Goal: Transaction & Acquisition: Purchase product/service

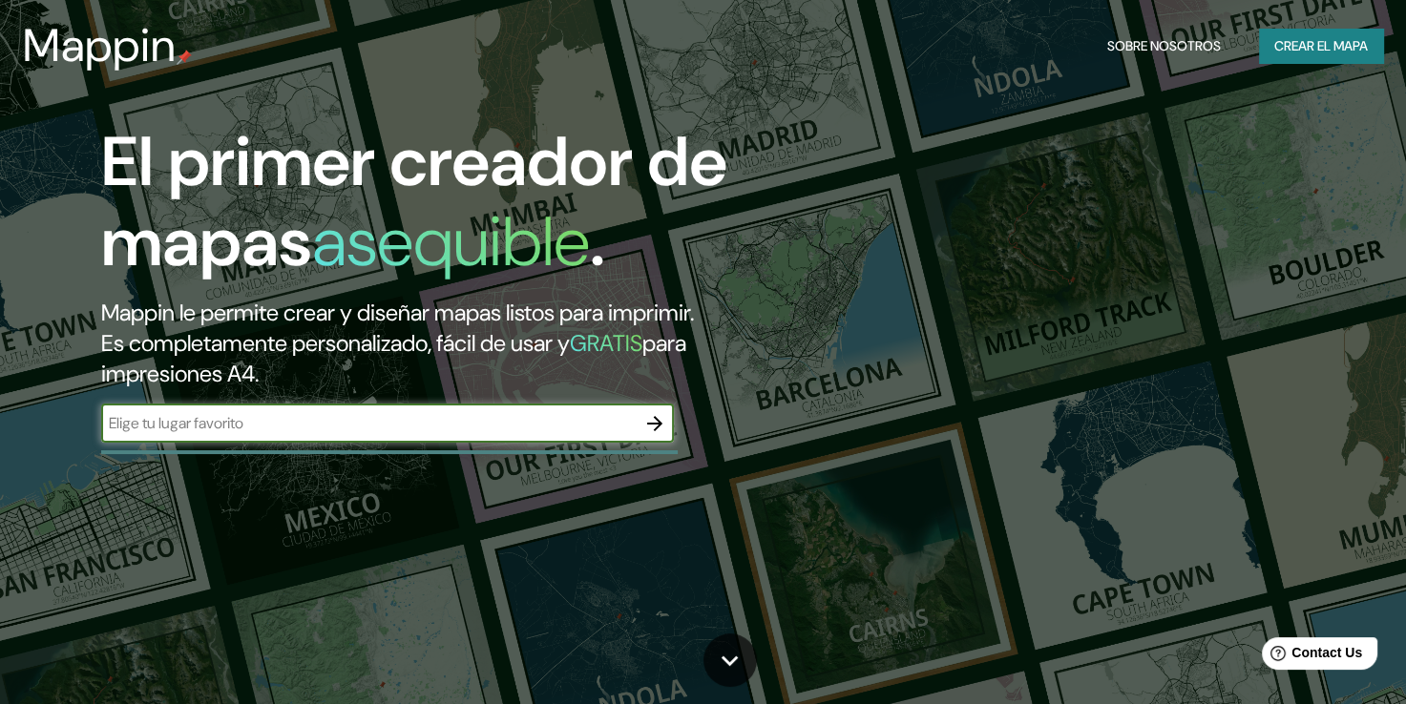
click at [386, 440] on div "​" at bounding box center [387, 424] width 573 height 38
click at [388, 427] on input "text" at bounding box center [368, 423] width 534 height 22
type input "PUERTA DE [PERSON_NAME]"
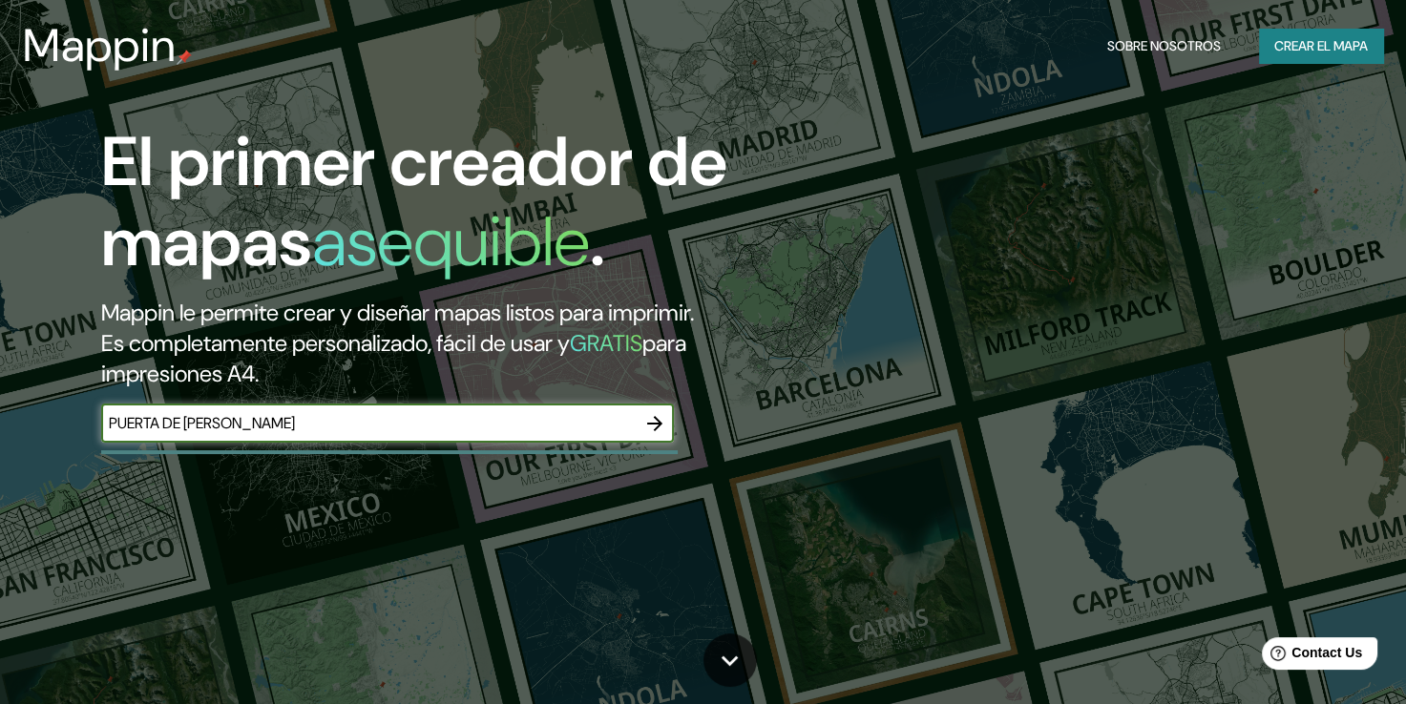
click at [653, 421] on icon "button" at bounding box center [654, 423] width 23 height 23
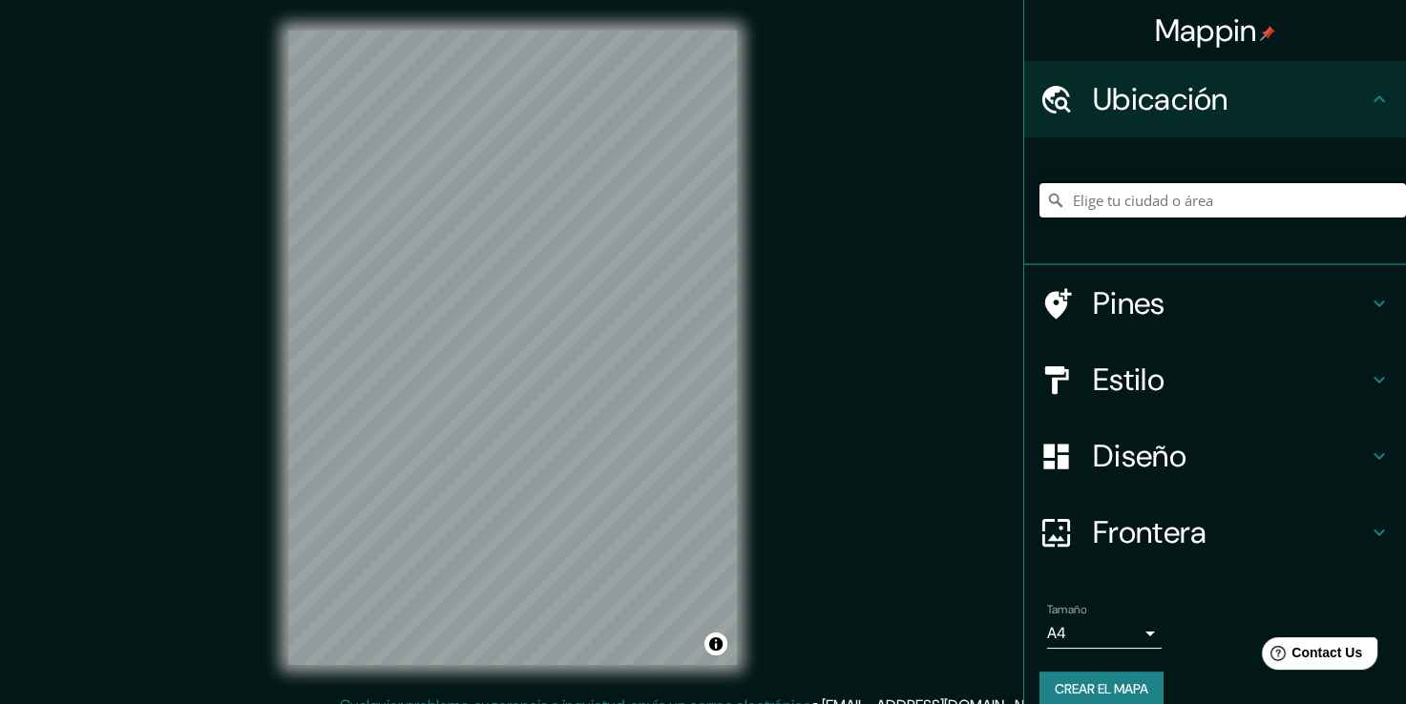
click at [1166, 186] on input "Elige tu ciudad o área" at bounding box center [1222, 200] width 366 height 34
click at [1246, 185] on input "[GEOGRAPHIC_DATA], [GEOGRAPHIC_DATA], [GEOGRAPHIC_DATA]" at bounding box center [1222, 200] width 366 height 34
click at [1256, 196] on input "[GEOGRAPHIC_DATA], [GEOGRAPHIC_DATA], [GEOGRAPHIC_DATA]" at bounding box center [1222, 200] width 366 height 34
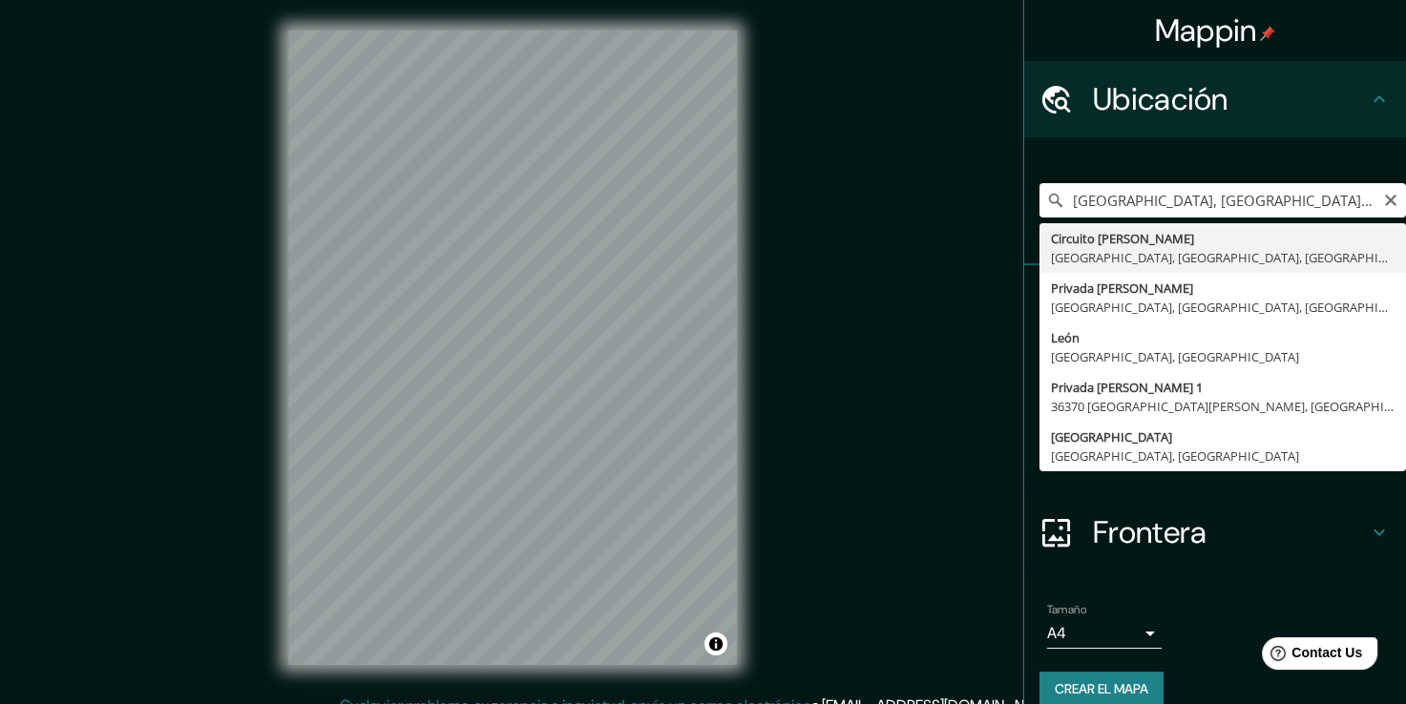
type input "[GEOGRAPHIC_DATA][PERSON_NAME], [GEOGRAPHIC_DATA], [GEOGRAPHIC_DATA], [GEOGRAPH…"
click at [1134, 241] on div "[GEOGRAPHIC_DATA][PERSON_NAME], [GEOGRAPHIC_DATA], [GEOGRAPHIC_DATA], [GEOGRAPH…" at bounding box center [1222, 200] width 366 height 95
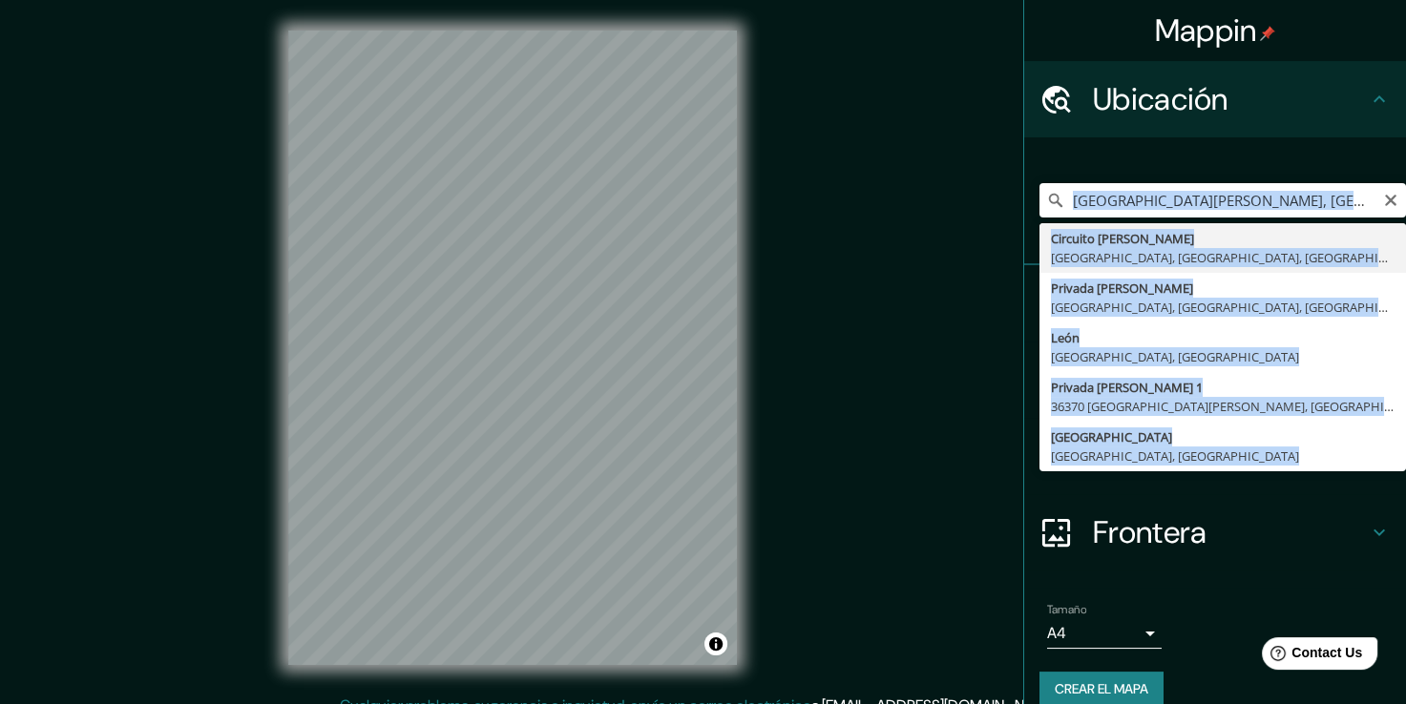
click at [1134, 241] on div "[GEOGRAPHIC_DATA][PERSON_NAME], [GEOGRAPHIC_DATA], [GEOGRAPHIC_DATA], [GEOGRAPH…" at bounding box center [1222, 200] width 366 height 95
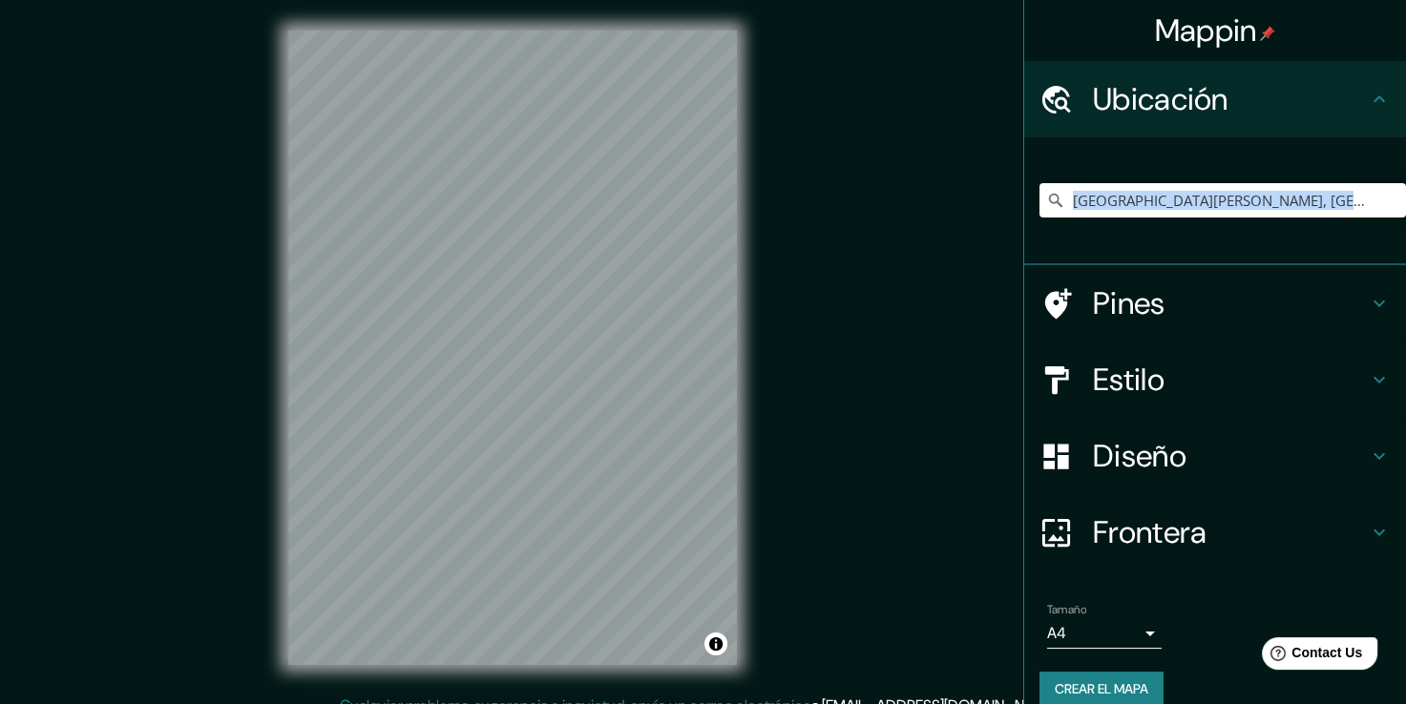
click at [1119, 289] on h4 "Pines" at bounding box center [1230, 303] width 275 height 38
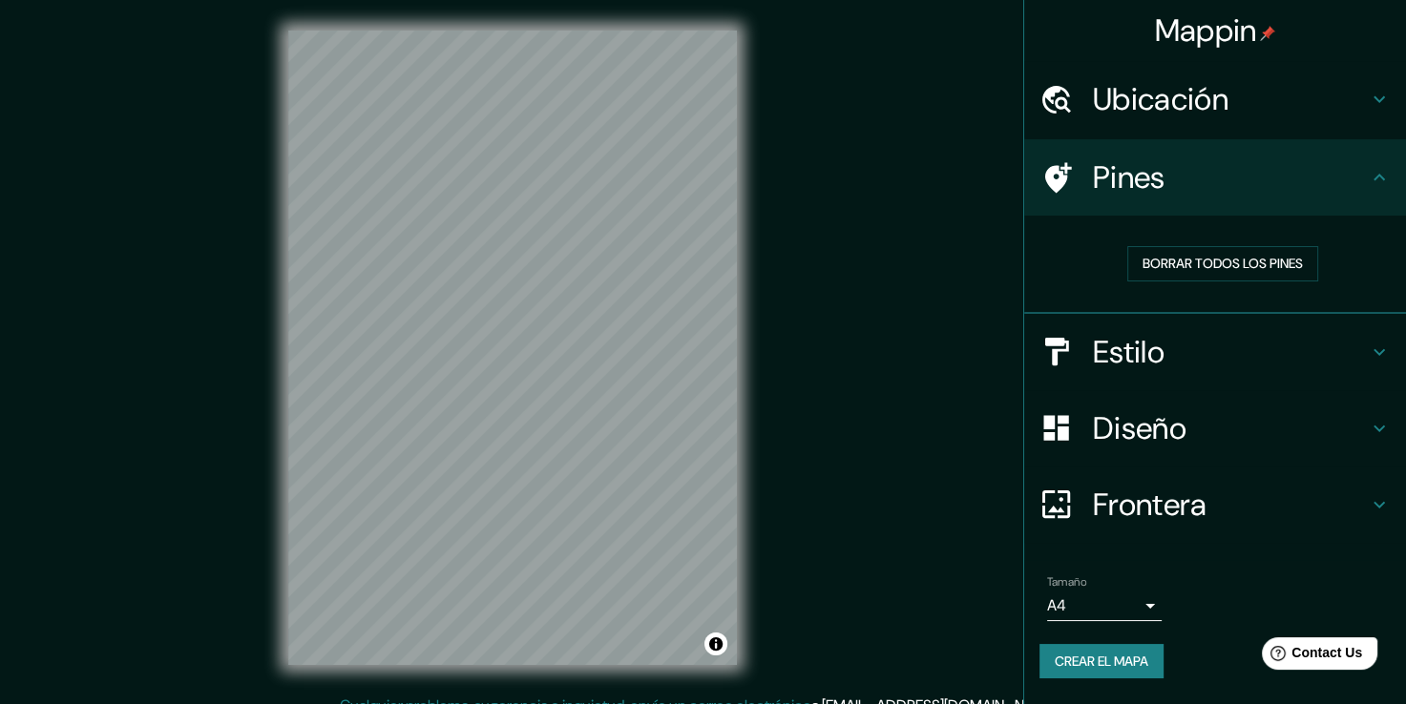
click at [1212, 204] on div "Pines" at bounding box center [1215, 177] width 382 height 76
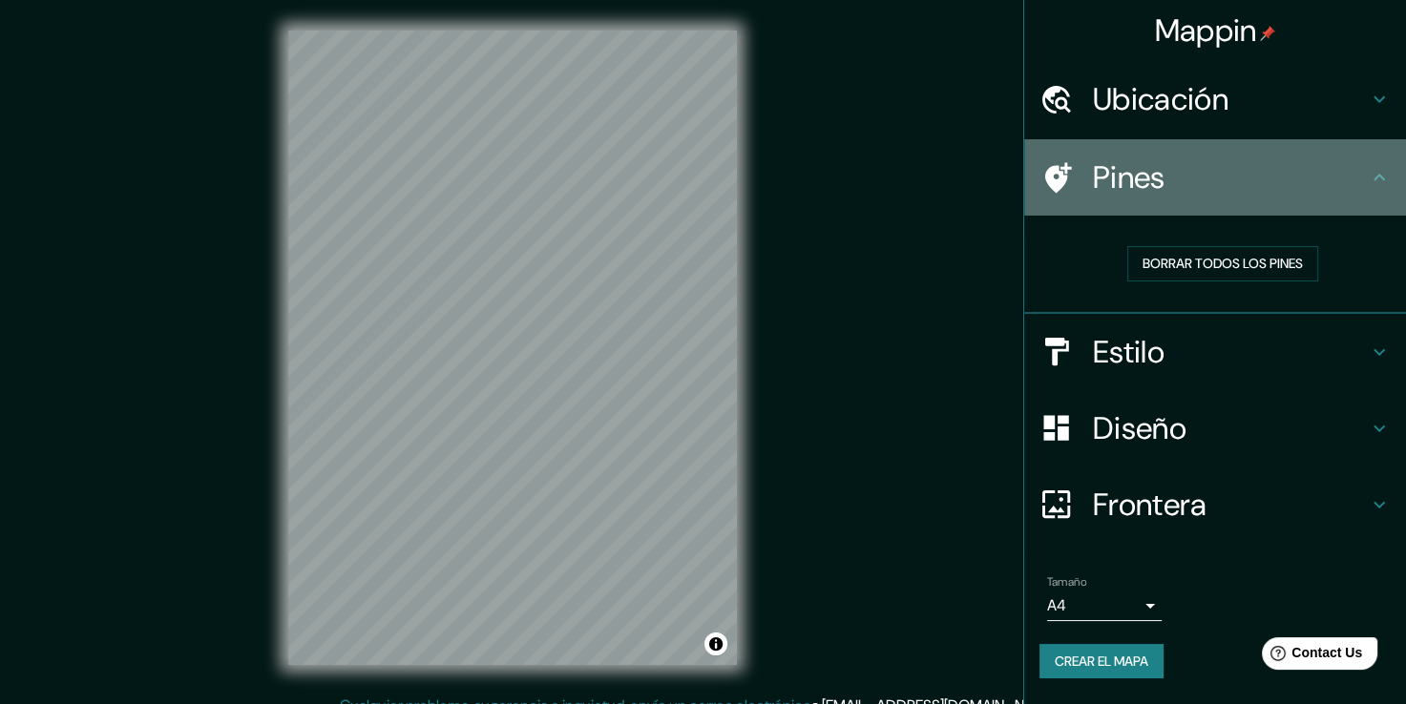
click at [1071, 184] on icon at bounding box center [1055, 177] width 33 height 33
click at [1059, 178] on icon at bounding box center [1058, 177] width 27 height 31
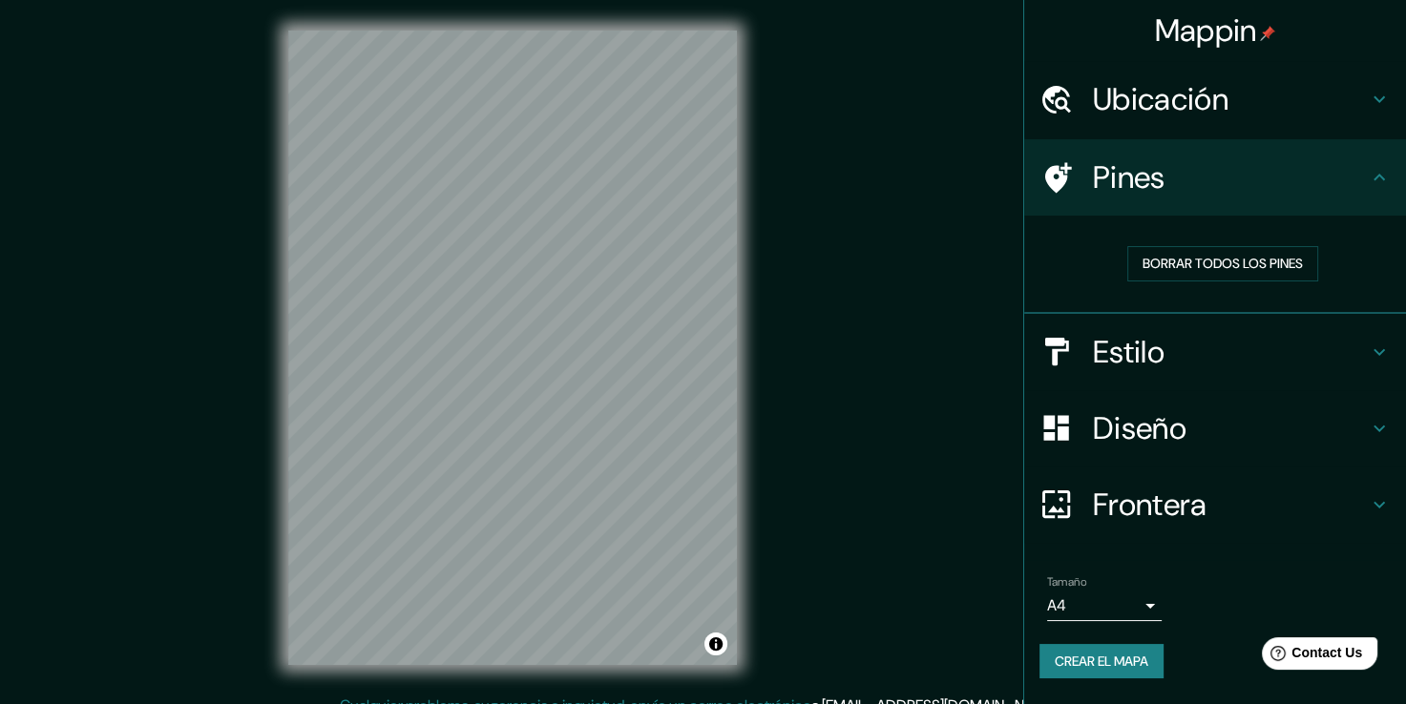
click at [1118, 178] on h4 "Pines" at bounding box center [1230, 177] width 275 height 38
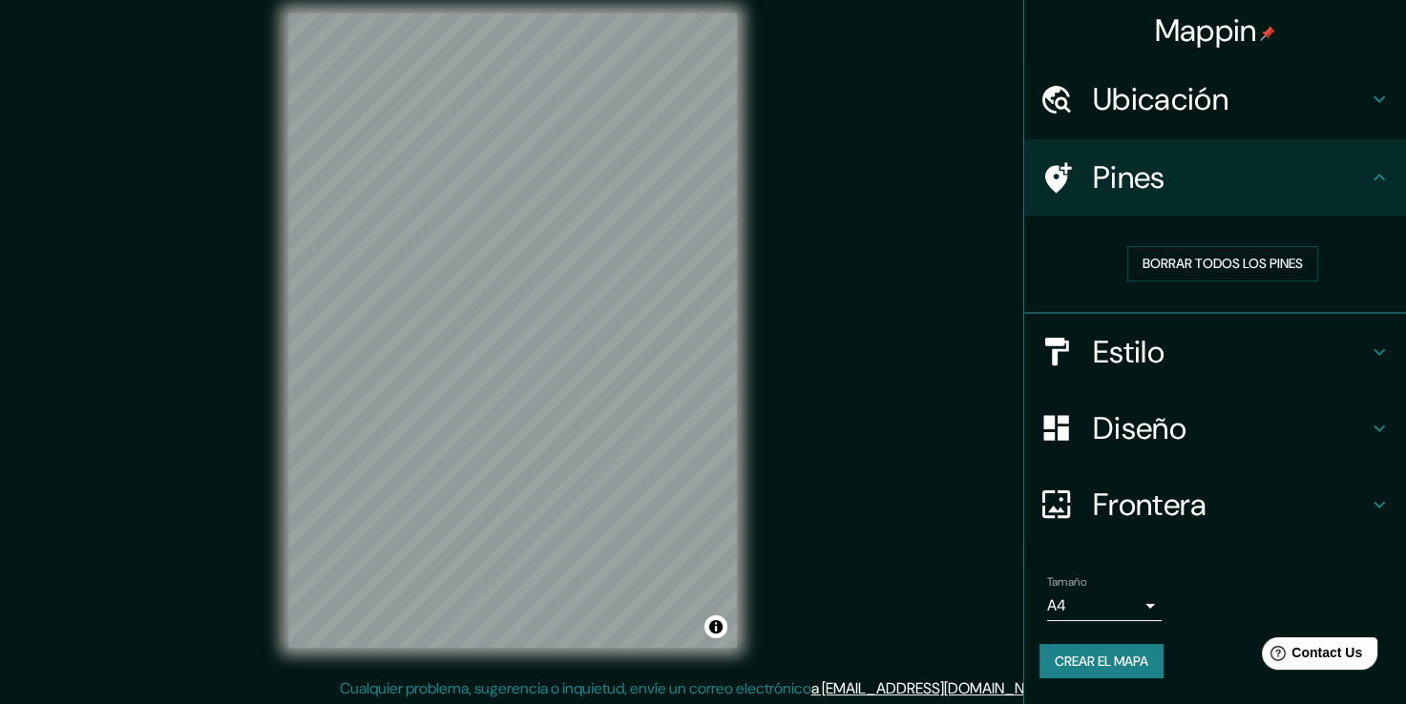
scroll to position [21, 0]
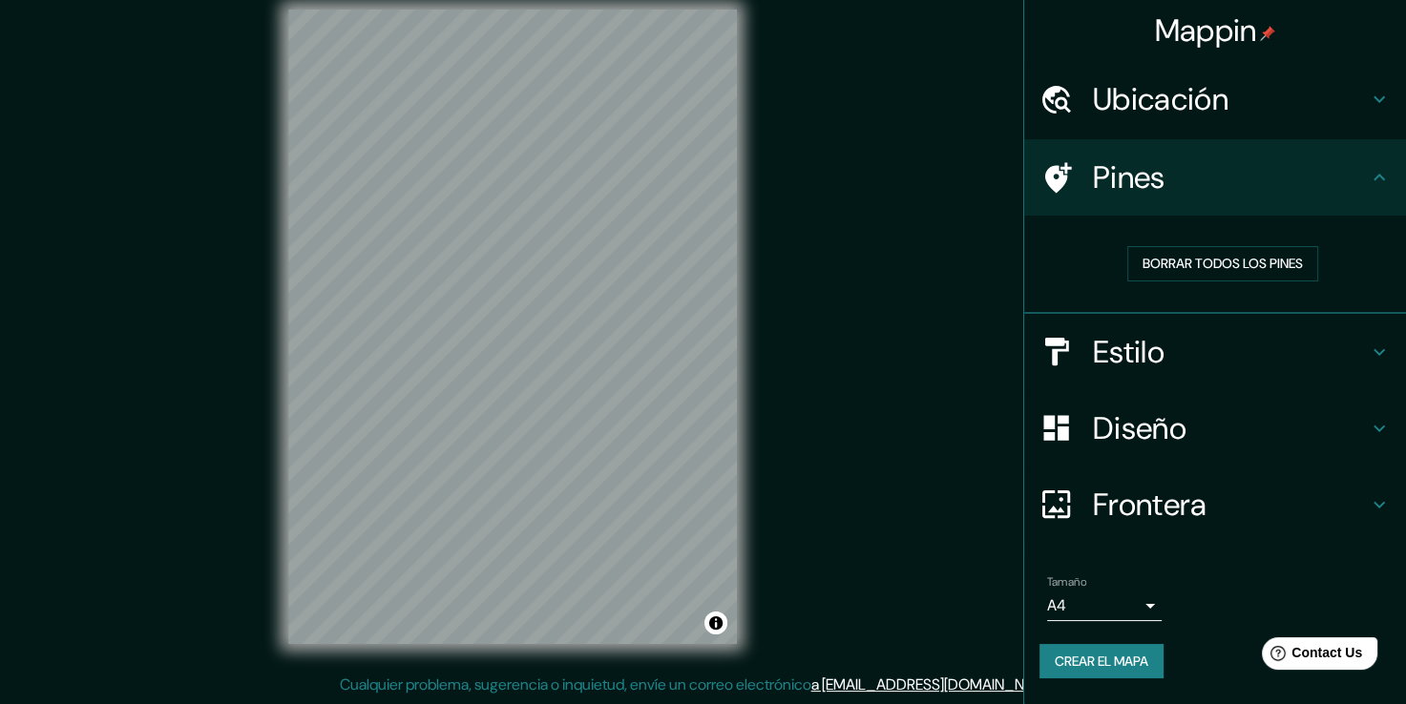
click at [1116, 597] on body "Mappin Ubicación [GEOGRAPHIC_DATA][PERSON_NAME], [GEOGRAPHIC_DATA], [GEOGRAPHIC…" at bounding box center [703, 331] width 1406 height 704
click at [1145, 603] on body "Mappin Ubicación [GEOGRAPHIC_DATA][PERSON_NAME], [GEOGRAPHIC_DATA], [GEOGRAPHIC…" at bounding box center [703, 331] width 1406 height 704
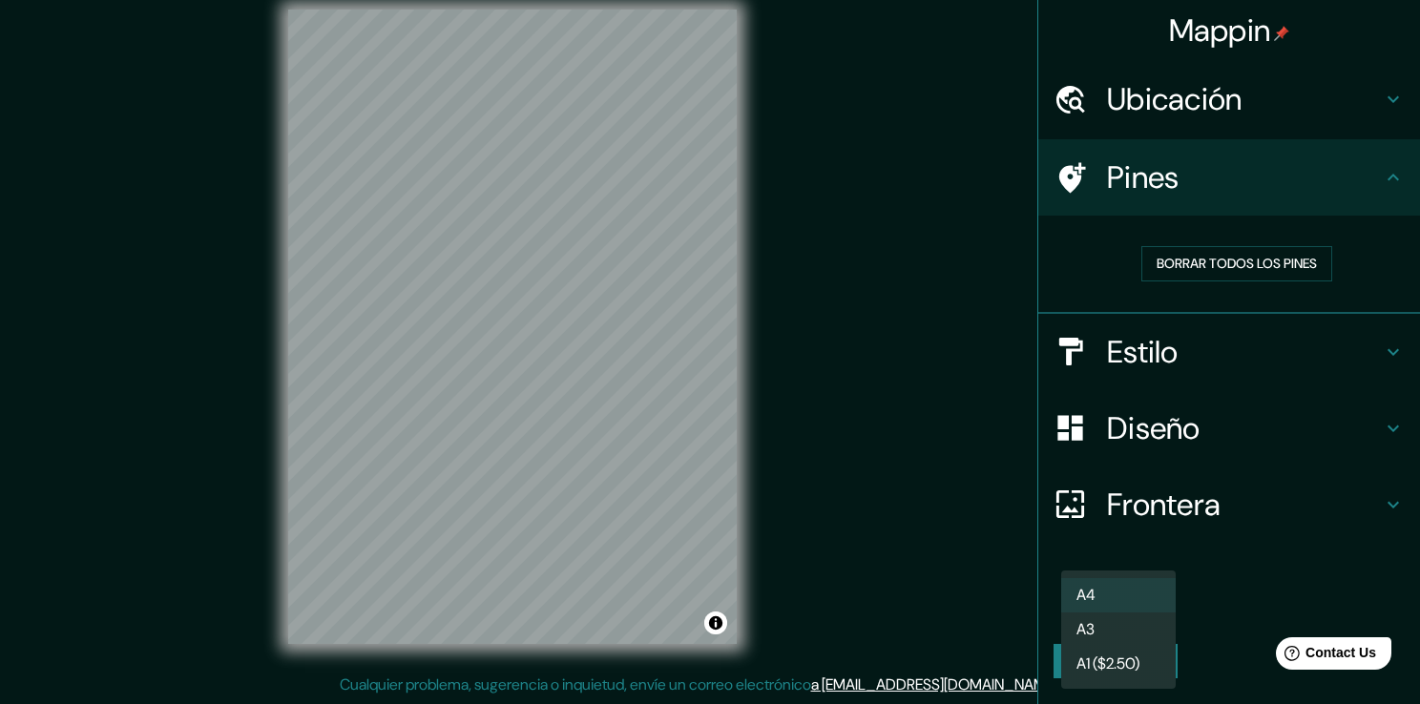
click at [1236, 586] on div at bounding box center [710, 352] width 1420 height 704
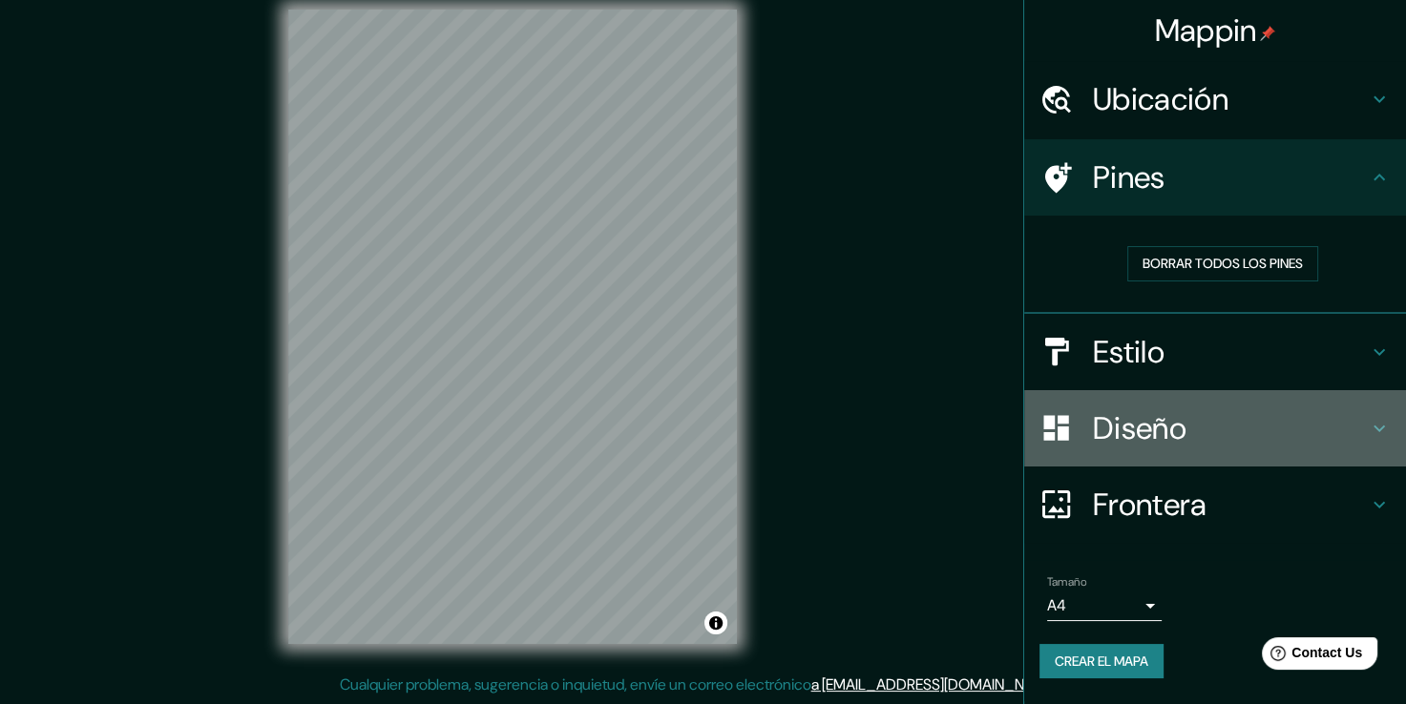
click at [1238, 429] on h4 "Diseño" at bounding box center [1230, 428] width 275 height 38
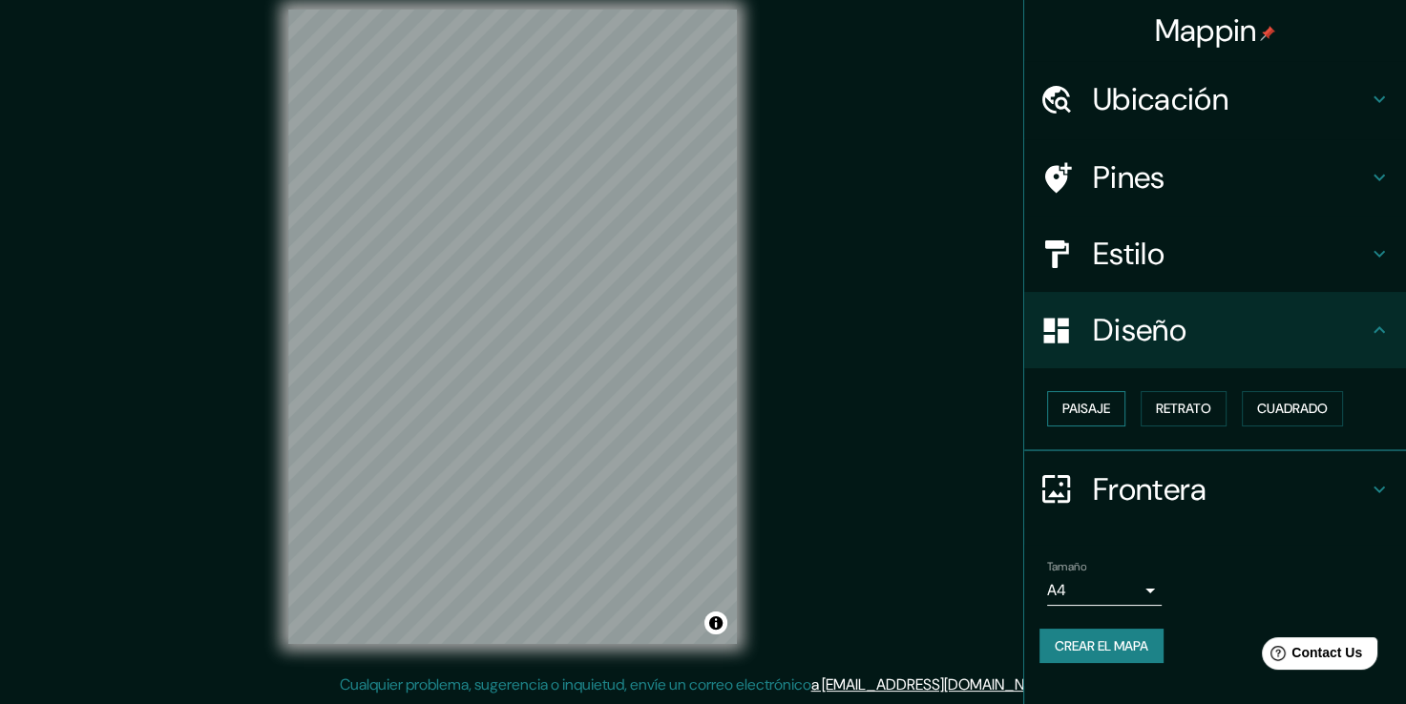
click at [1115, 407] on button "Paisaje" at bounding box center [1086, 408] width 78 height 35
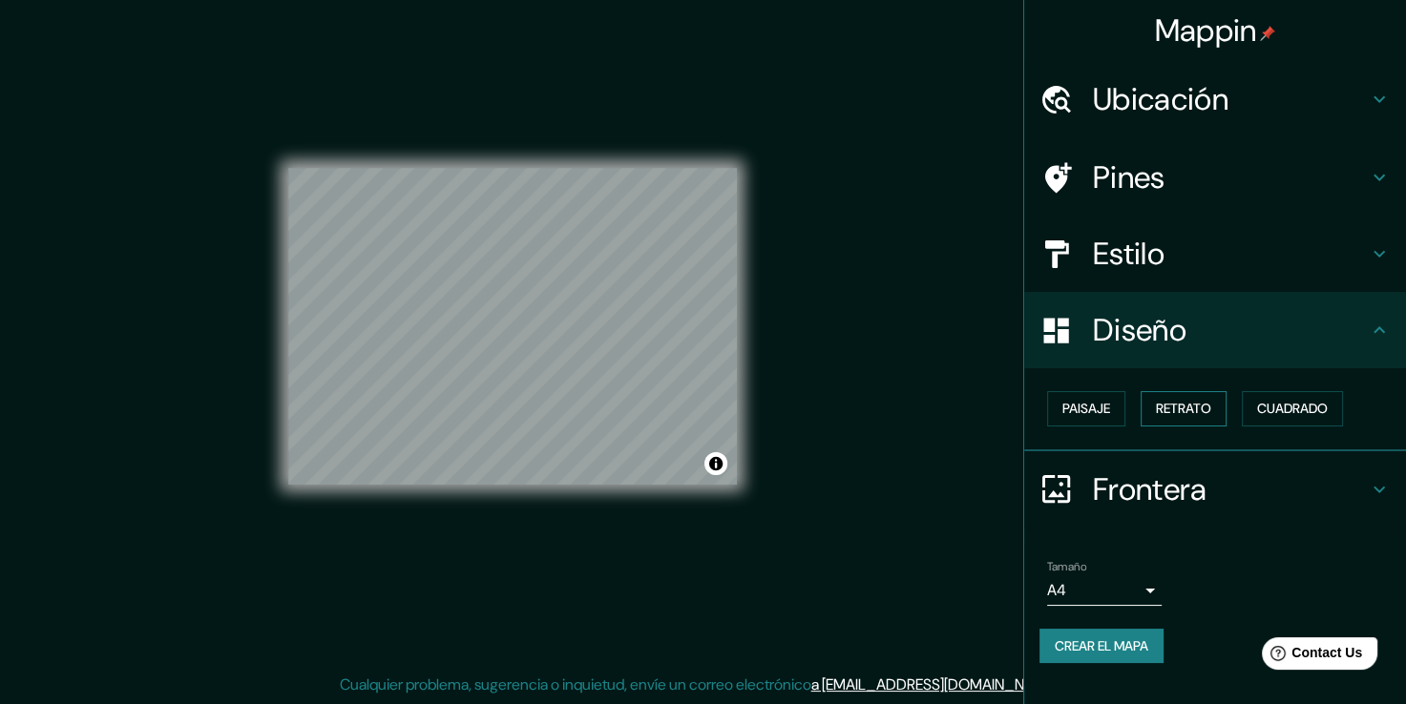
click at [1157, 414] on font "Retrato" at bounding box center [1183, 409] width 55 height 24
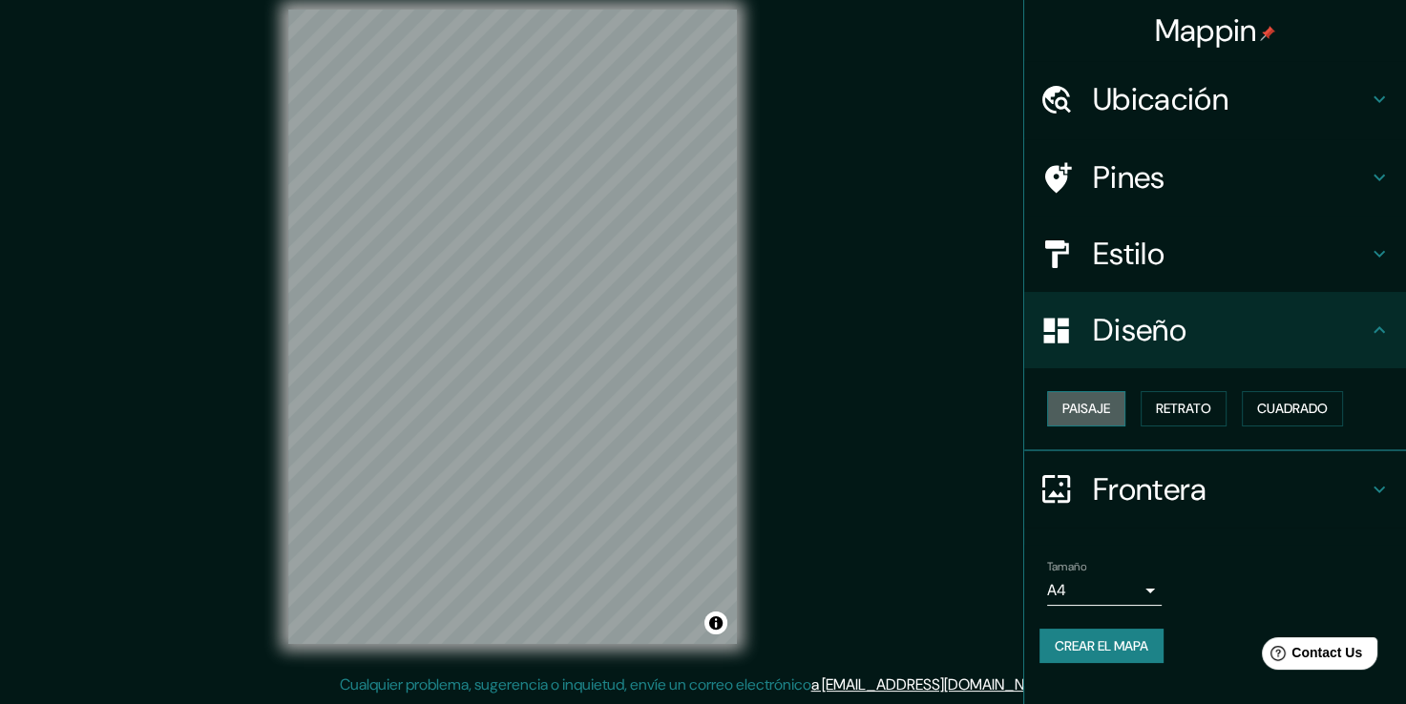
click at [1108, 412] on font "Paisaje" at bounding box center [1086, 409] width 48 height 24
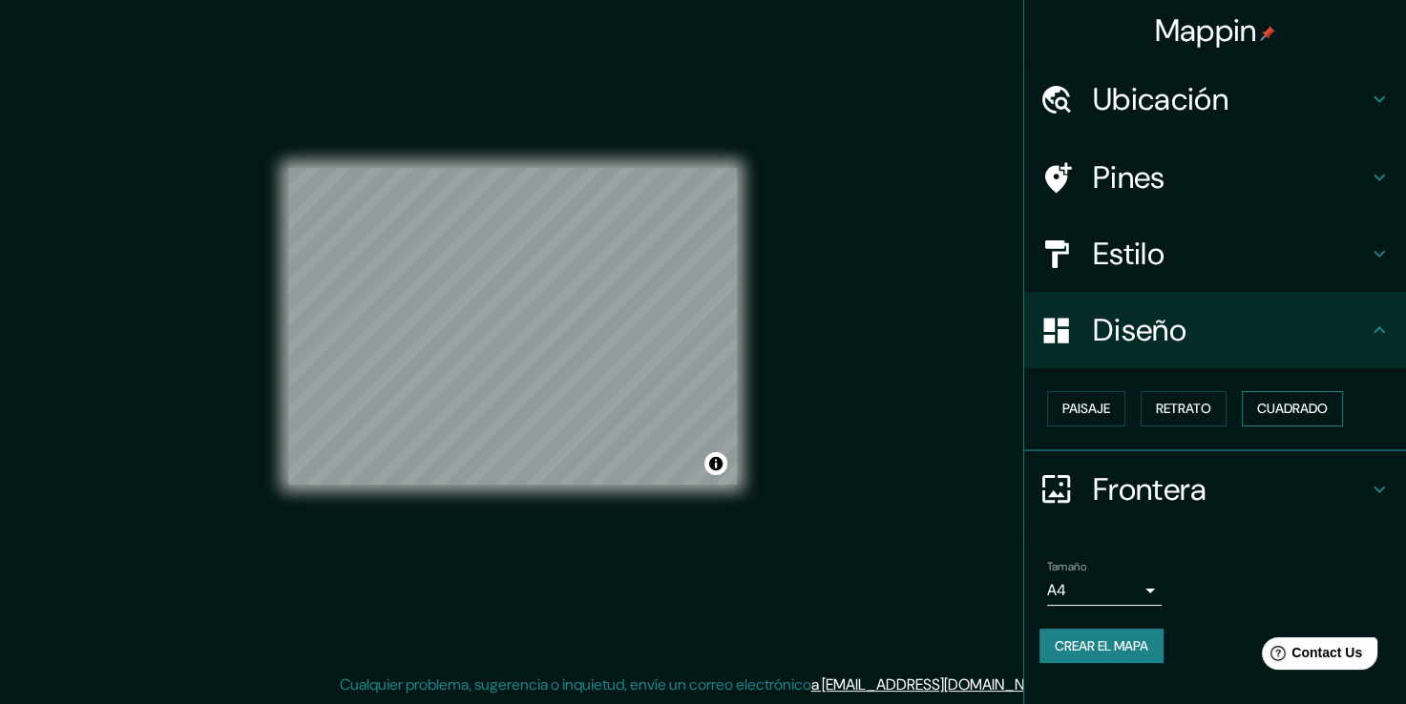
click at [1310, 425] on button "Cuadrado" at bounding box center [1292, 408] width 101 height 35
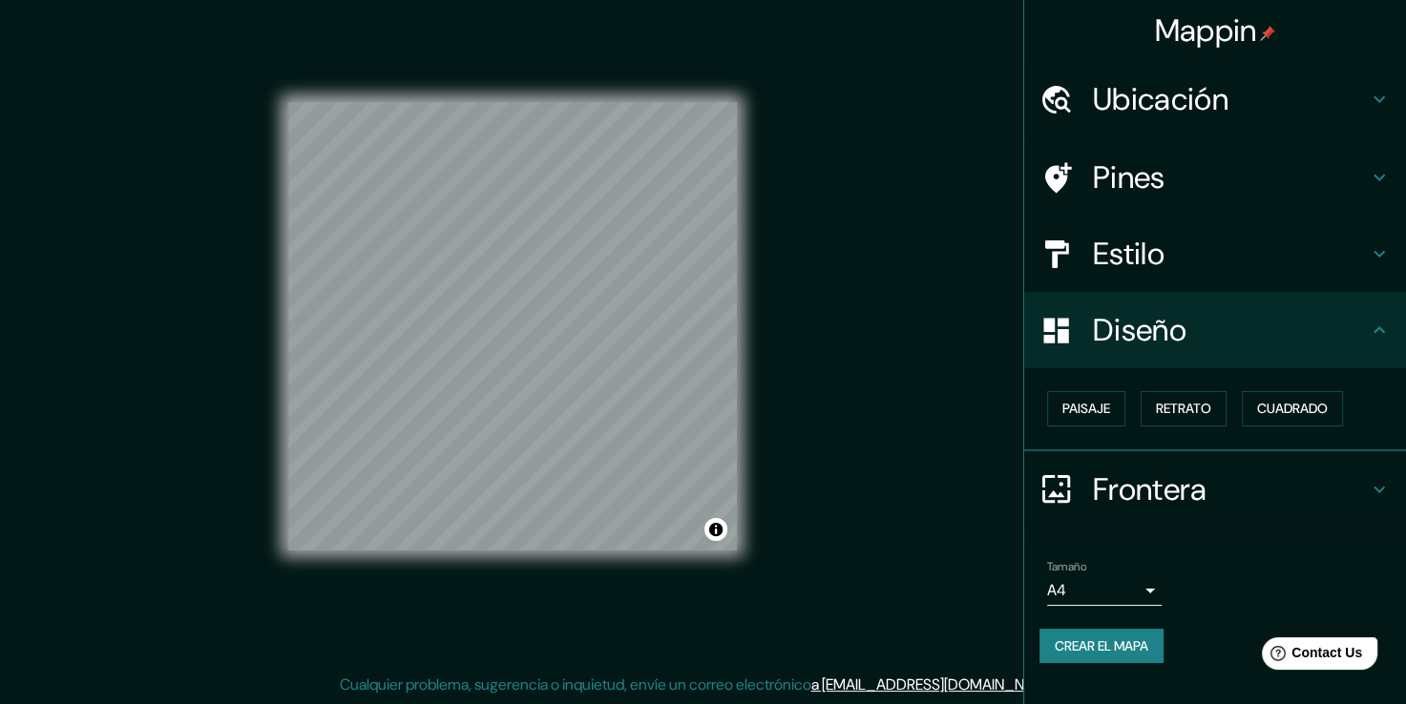
click at [1143, 246] on h4 "Estilo" at bounding box center [1230, 254] width 275 height 38
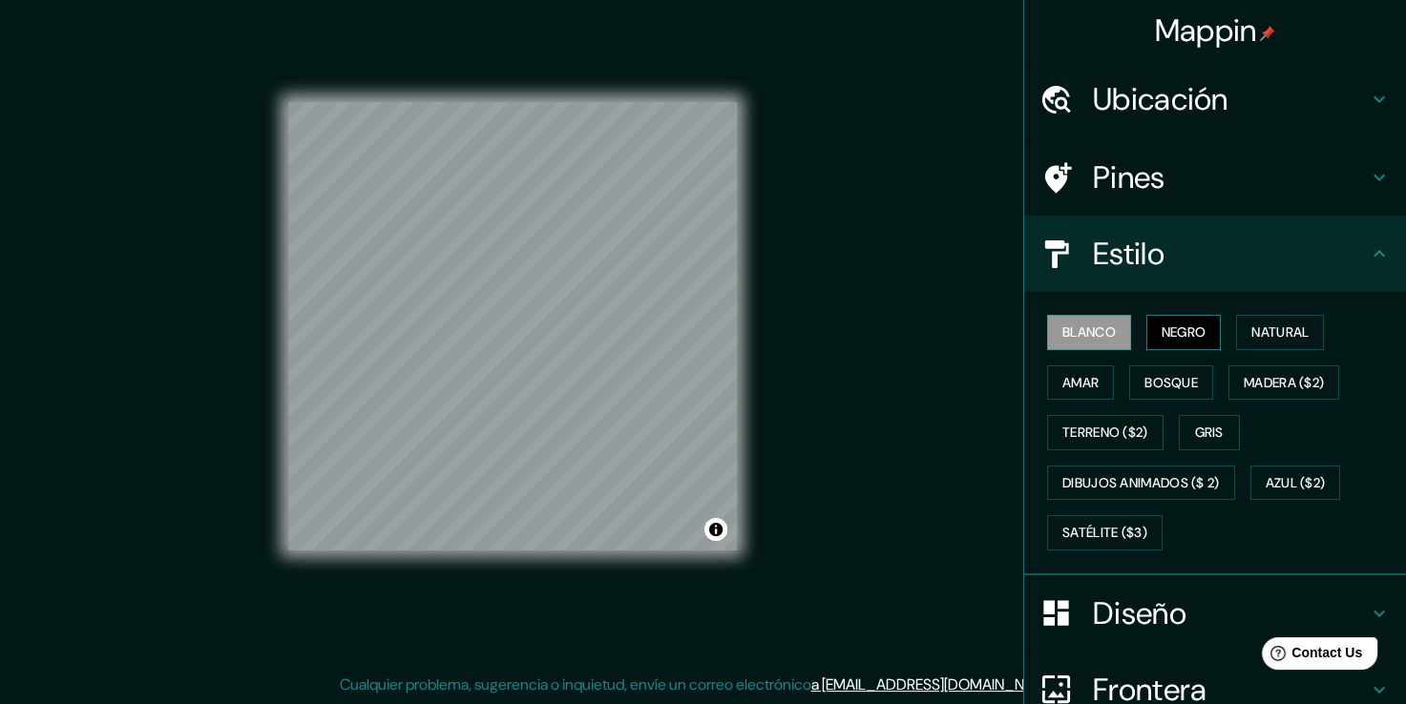
click at [1161, 337] on font "Negro" at bounding box center [1183, 333] width 45 height 24
click at [1260, 332] on font "Natural" at bounding box center [1279, 333] width 57 height 24
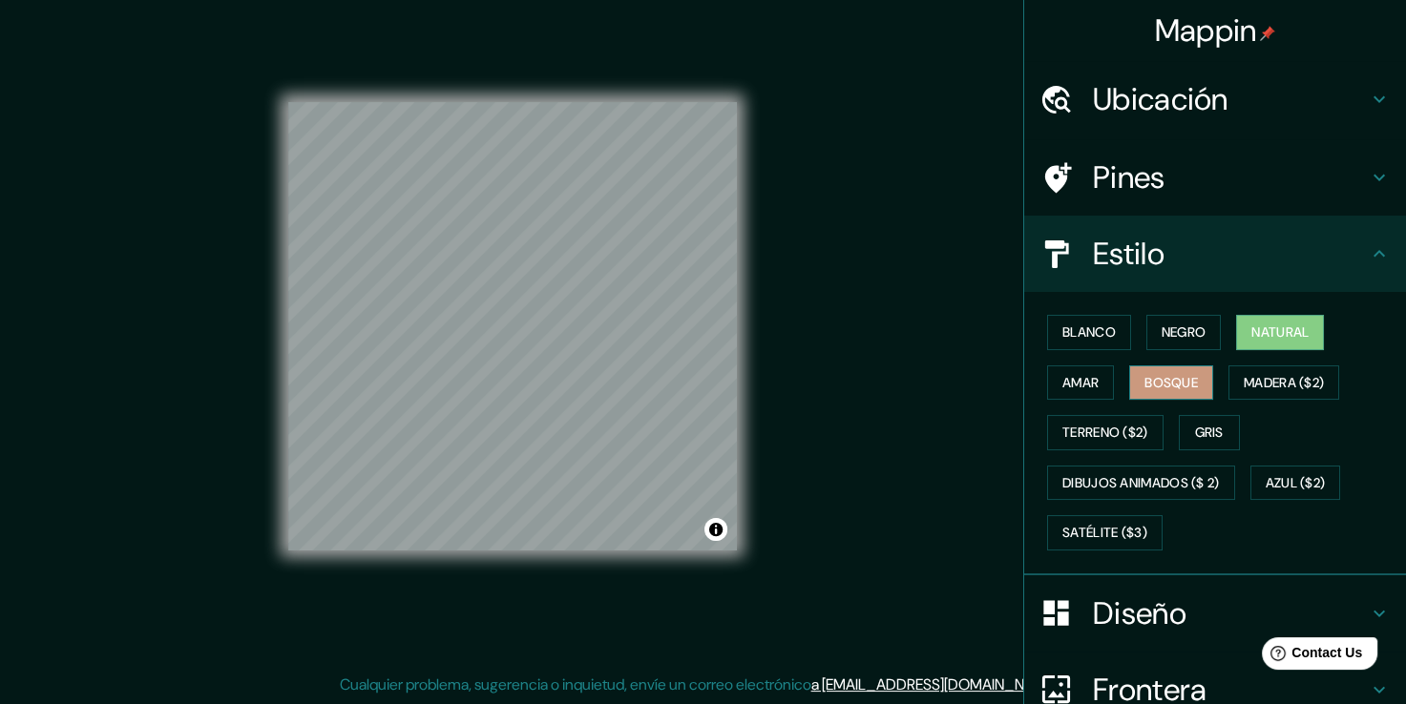
click at [1190, 381] on button "Bosque" at bounding box center [1171, 383] width 84 height 35
click at [1062, 382] on font "Amar" at bounding box center [1080, 383] width 36 height 24
click at [1144, 391] on font "Bosque" at bounding box center [1170, 383] width 53 height 24
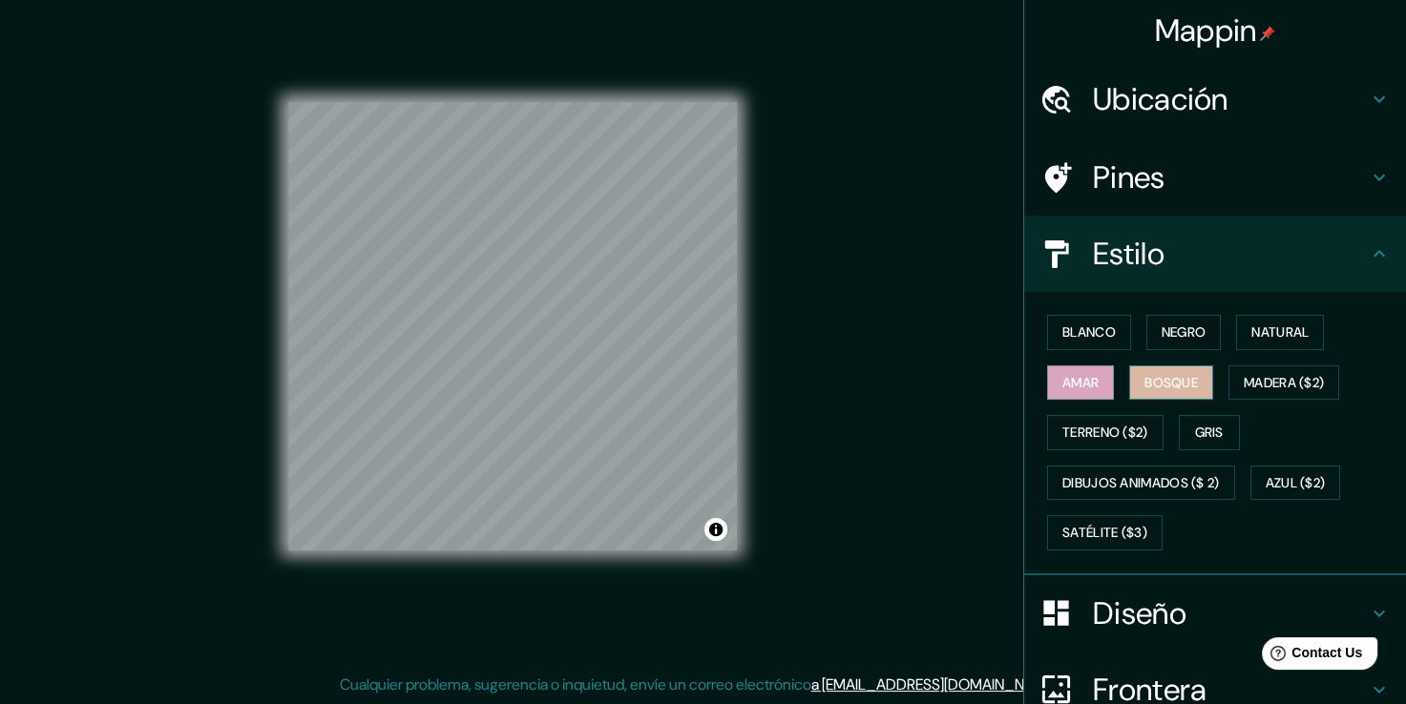
click at [1144, 391] on font "Bosque" at bounding box center [1170, 383] width 53 height 24
click at [1205, 426] on font "Gris" at bounding box center [1209, 433] width 29 height 24
click at [1170, 205] on div "Pines" at bounding box center [1215, 177] width 382 height 76
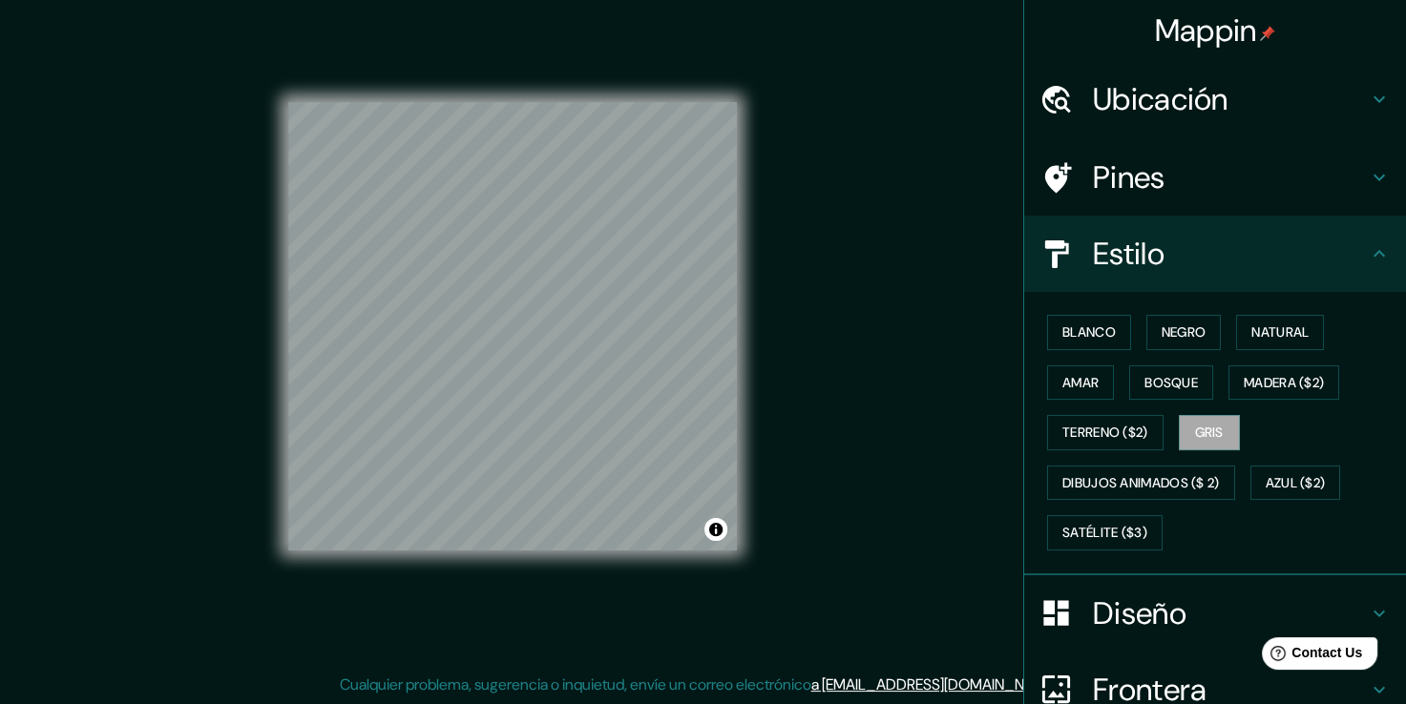
click at [1170, 205] on div "Pines" at bounding box center [1215, 177] width 382 height 76
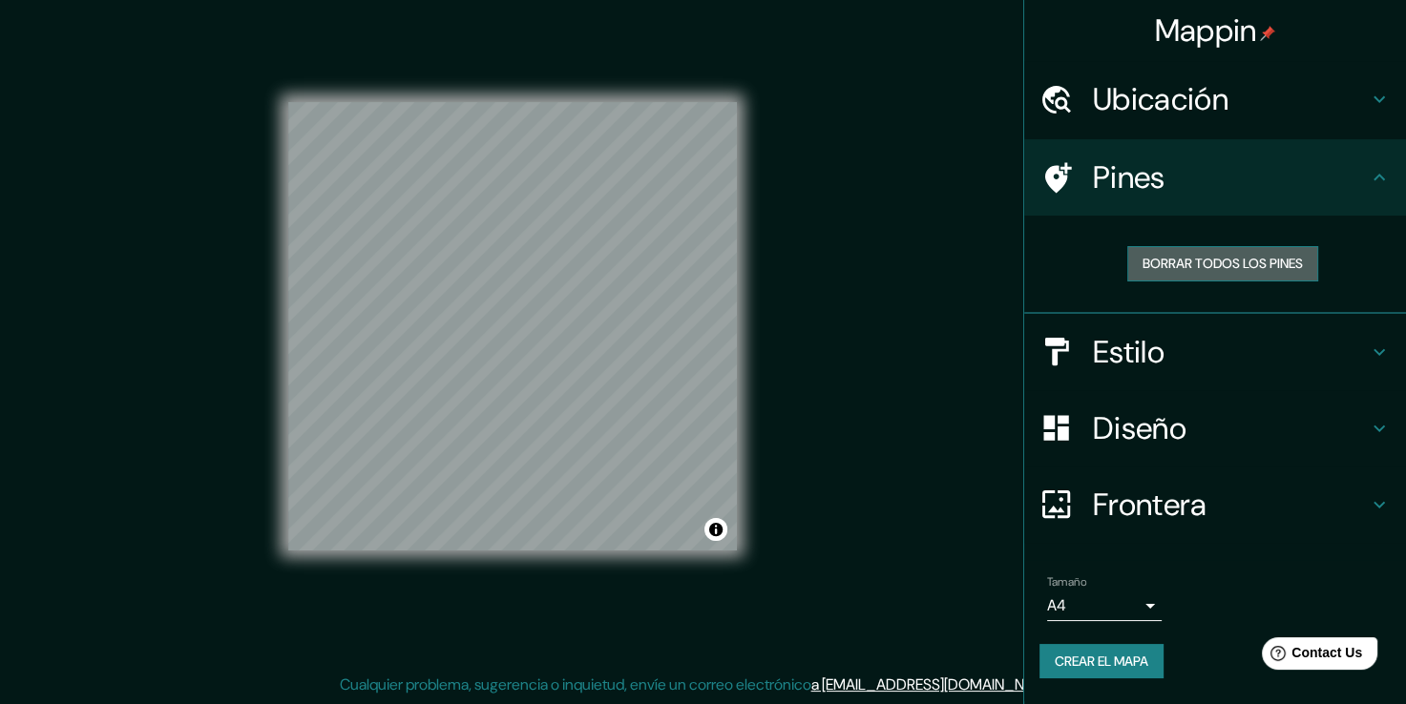
click at [1235, 271] on font "Borrar todos los pines" at bounding box center [1222, 264] width 160 height 24
click at [1248, 262] on font "Borrar todos los pines" at bounding box center [1222, 264] width 160 height 24
click at [1319, 116] on h4 "Ubicación" at bounding box center [1230, 99] width 275 height 38
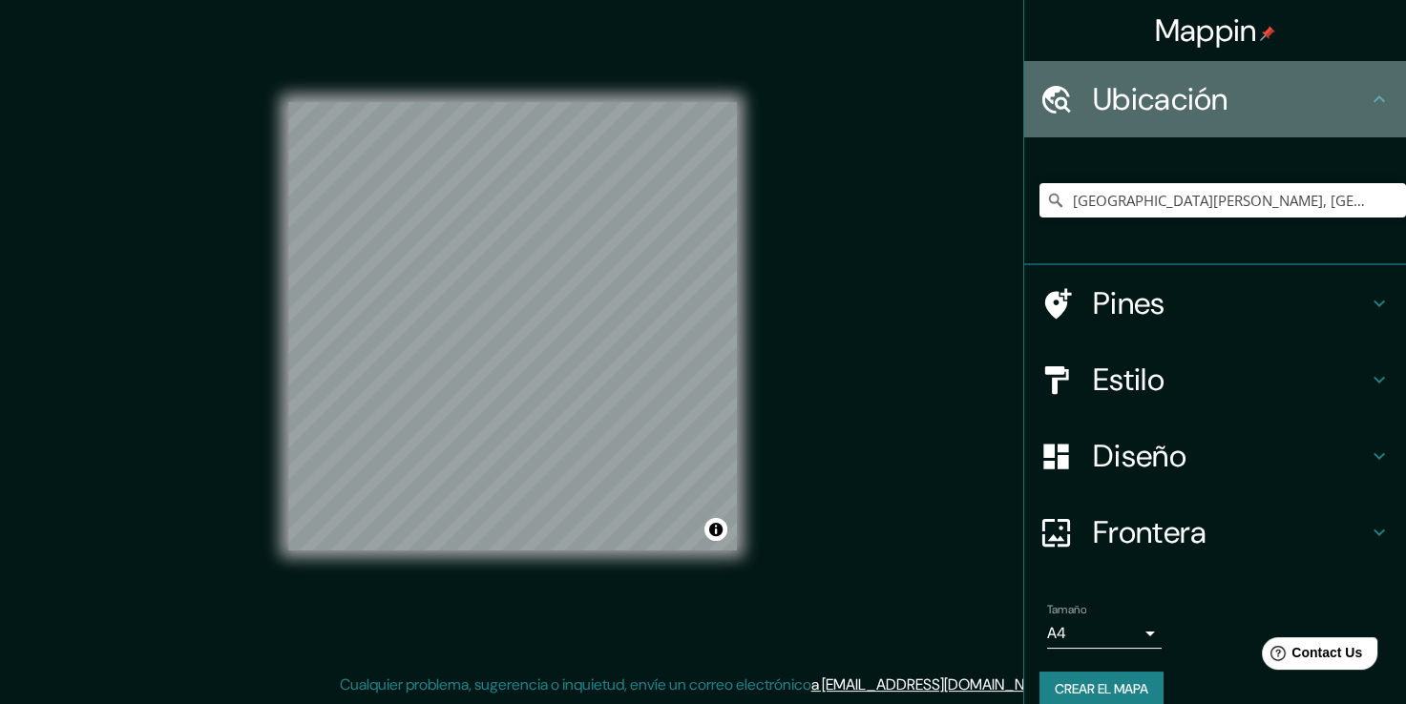
click at [1338, 110] on h4 "Ubicación" at bounding box center [1230, 99] width 275 height 38
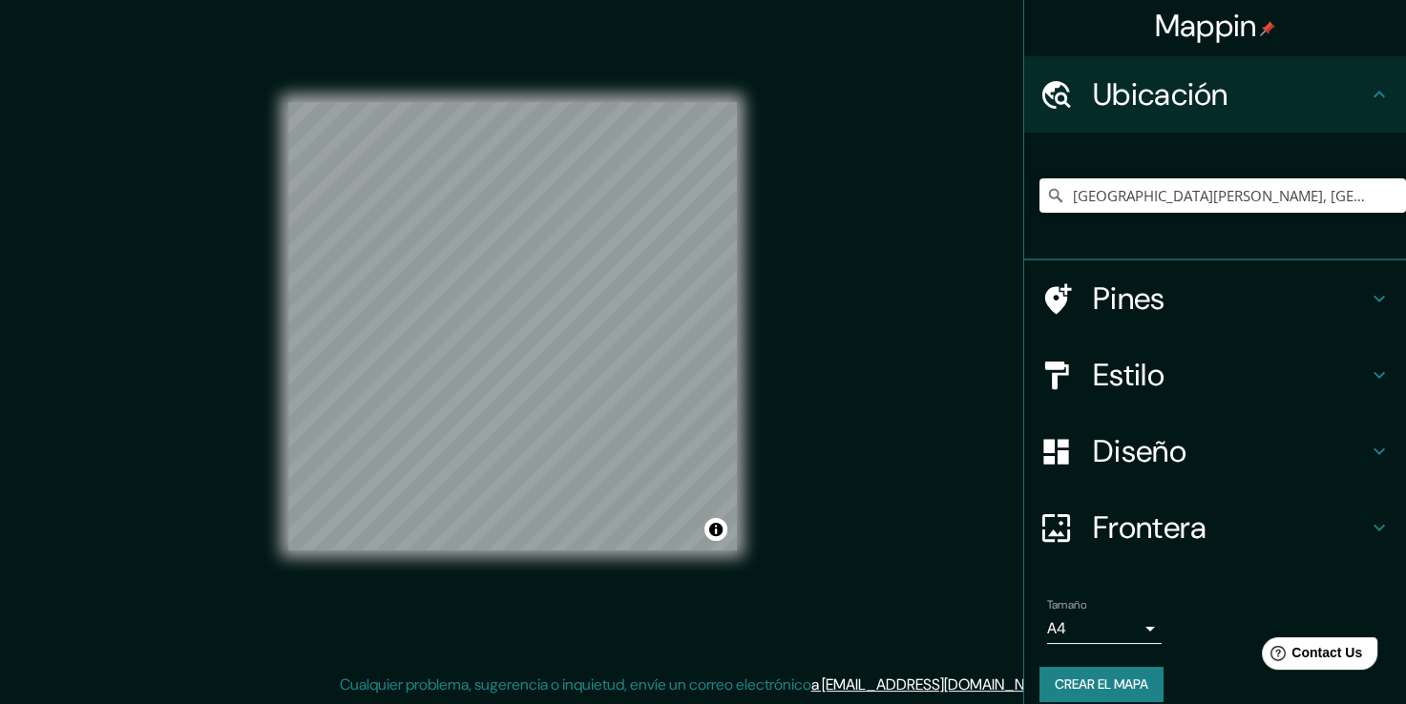
scroll to position [0, 0]
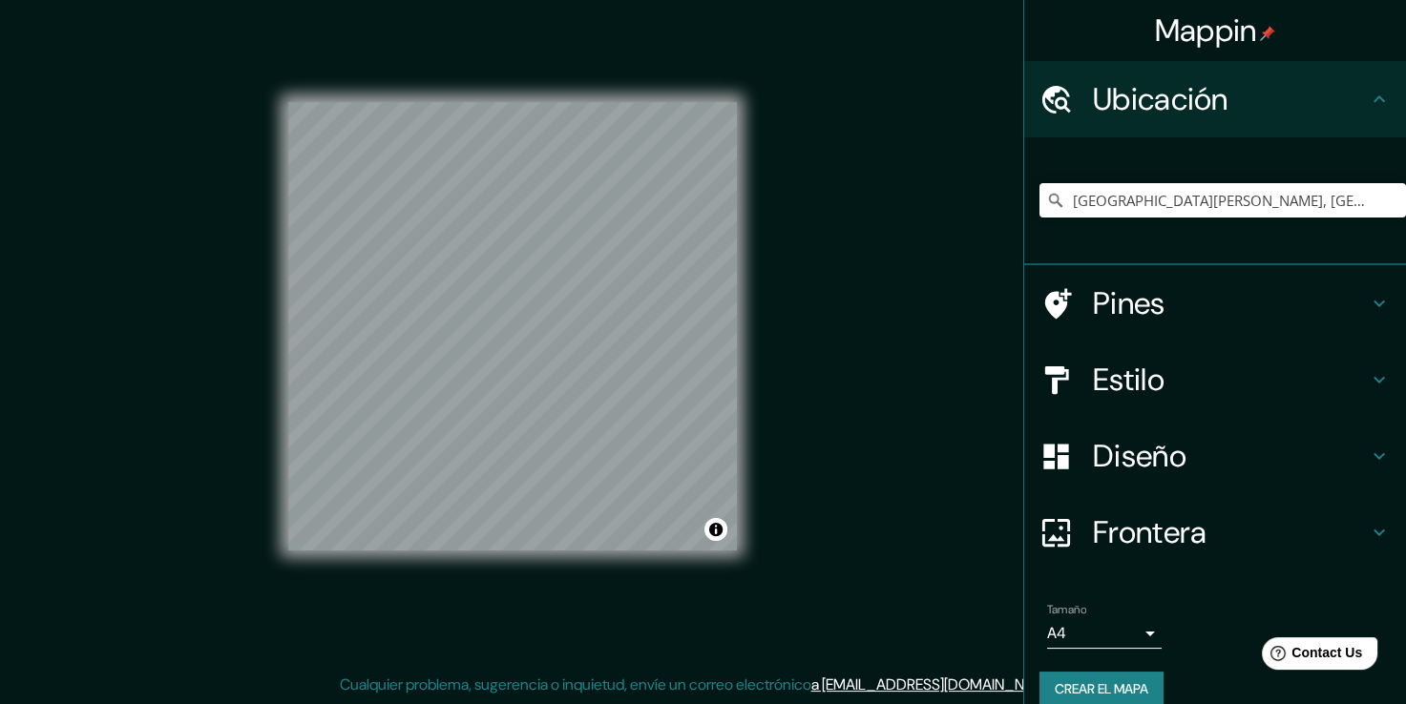
click at [1248, 300] on h4 "Pines" at bounding box center [1230, 303] width 275 height 38
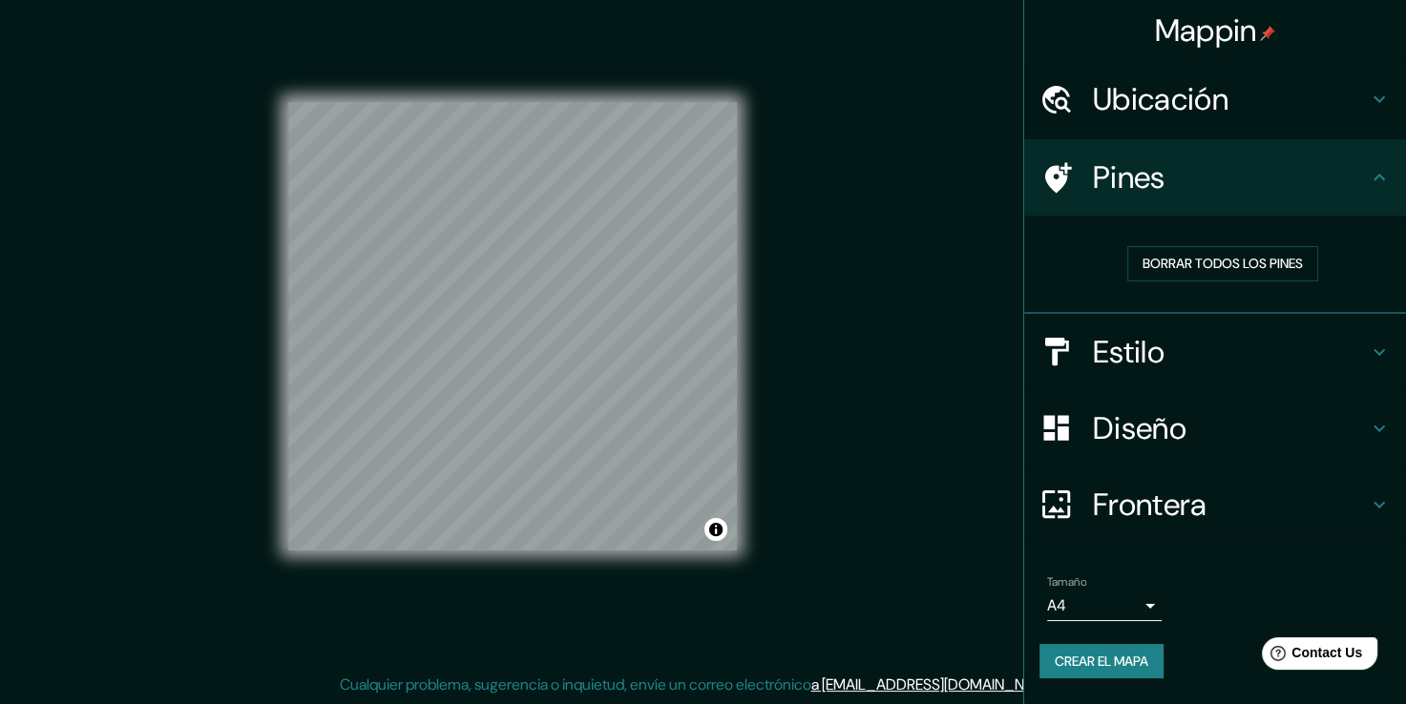
click at [1161, 360] on h4 "Estilo" at bounding box center [1230, 352] width 275 height 38
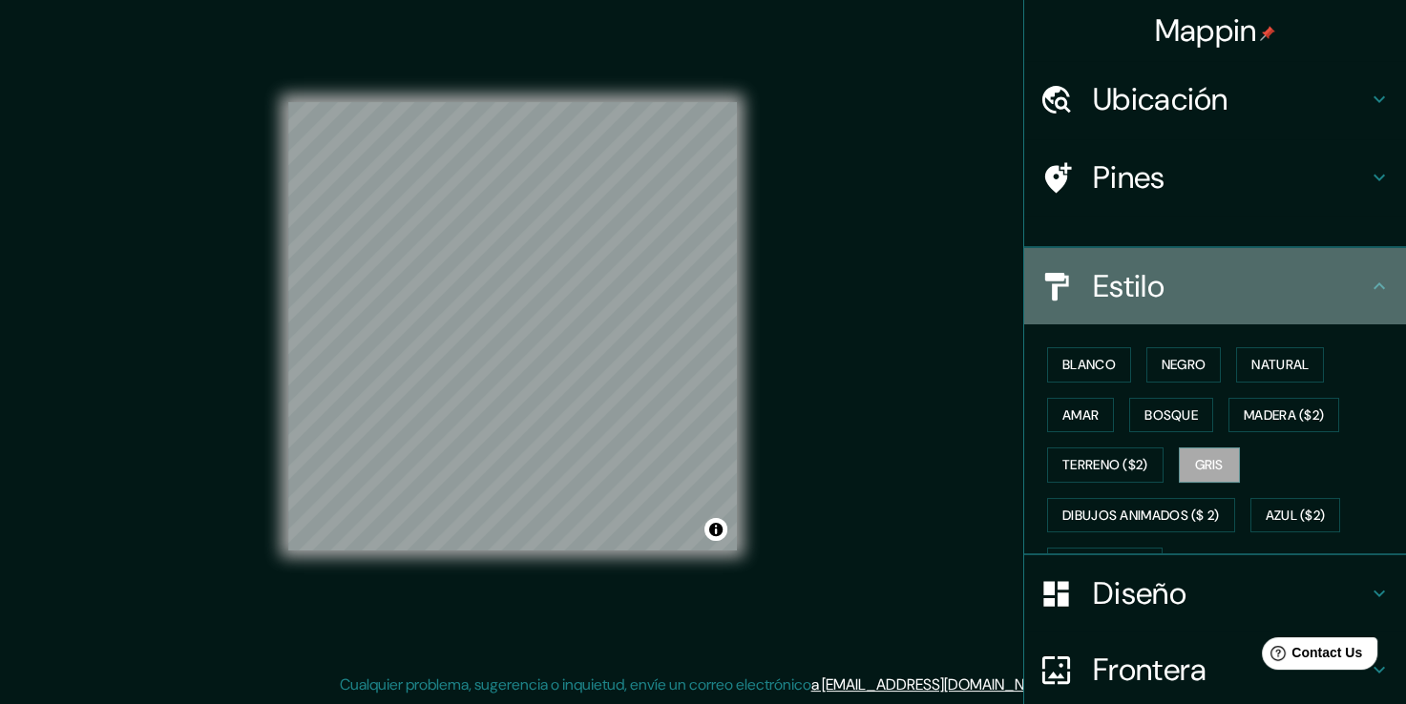
click at [1161, 305] on h4 "Estilo" at bounding box center [1230, 286] width 275 height 38
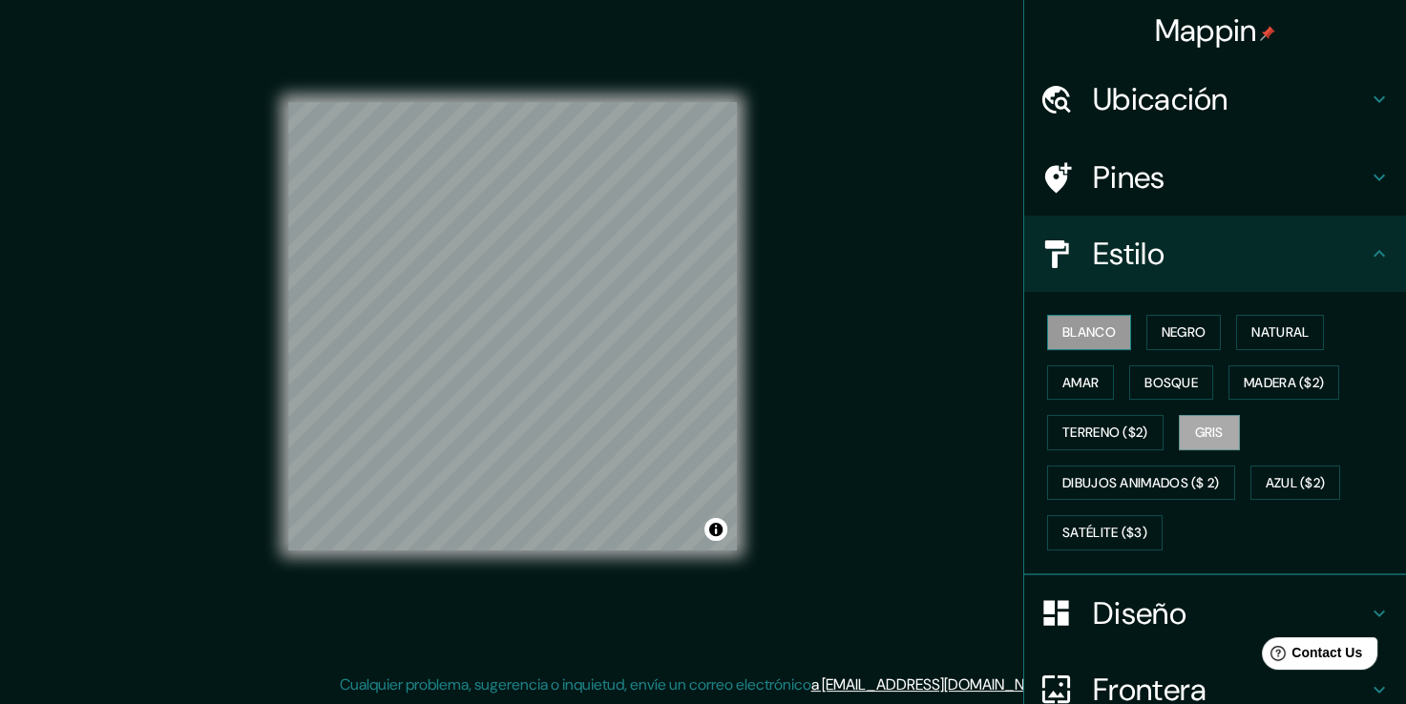
click at [1072, 325] on font "Blanco" at bounding box center [1088, 333] width 53 height 24
click at [1081, 381] on font "Amar" at bounding box center [1080, 383] width 36 height 24
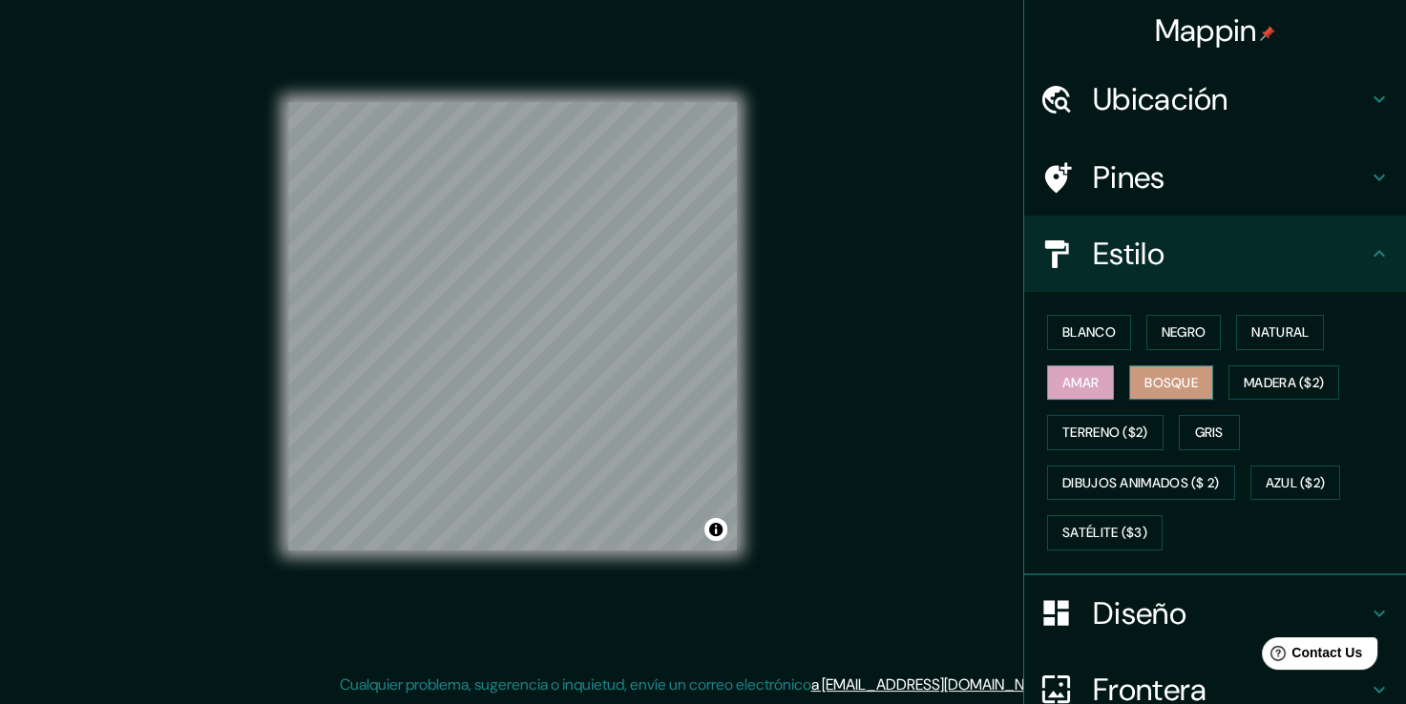
click at [1130, 388] on button "Bosque" at bounding box center [1171, 383] width 84 height 35
click at [1195, 422] on font "Gris" at bounding box center [1209, 433] width 29 height 24
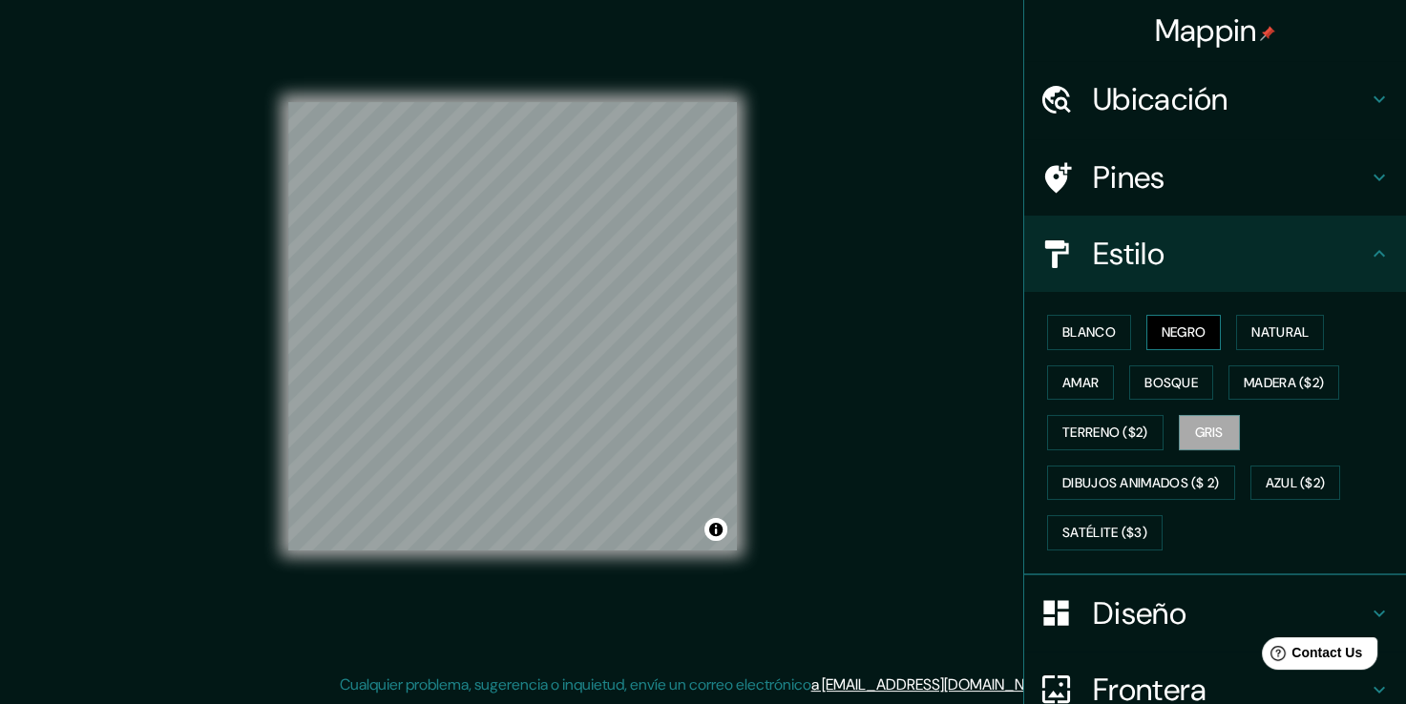
click at [1161, 326] on font "Negro" at bounding box center [1183, 333] width 45 height 24
click at [1236, 337] on button "Natural" at bounding box center [1280, 332] width 88 height 35
